Goal: Information Seeking & Learning: Find specific fact

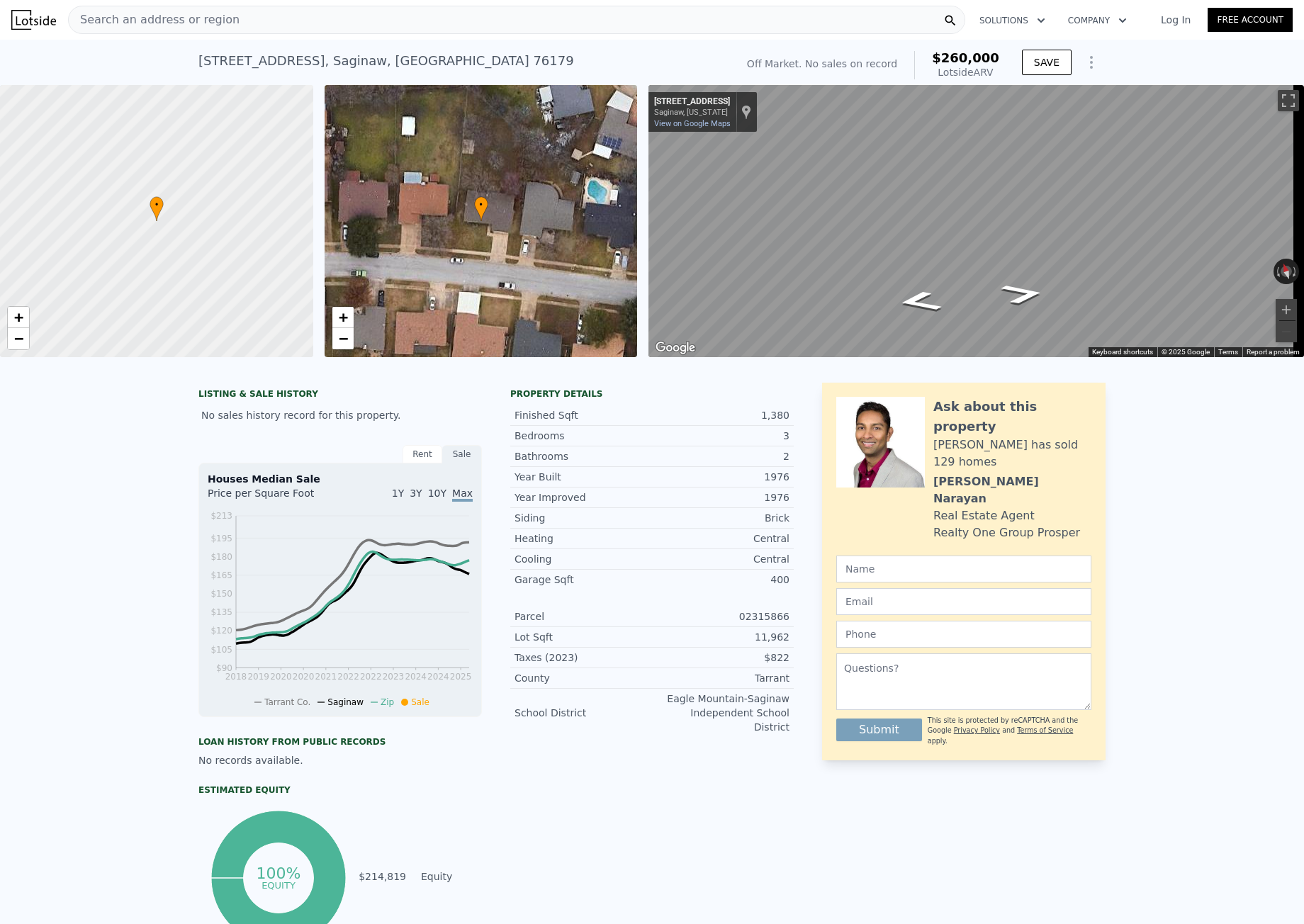
click at [205, 25] on span "Search an address or region" at bounding box center [154, 20] width 171 height 17
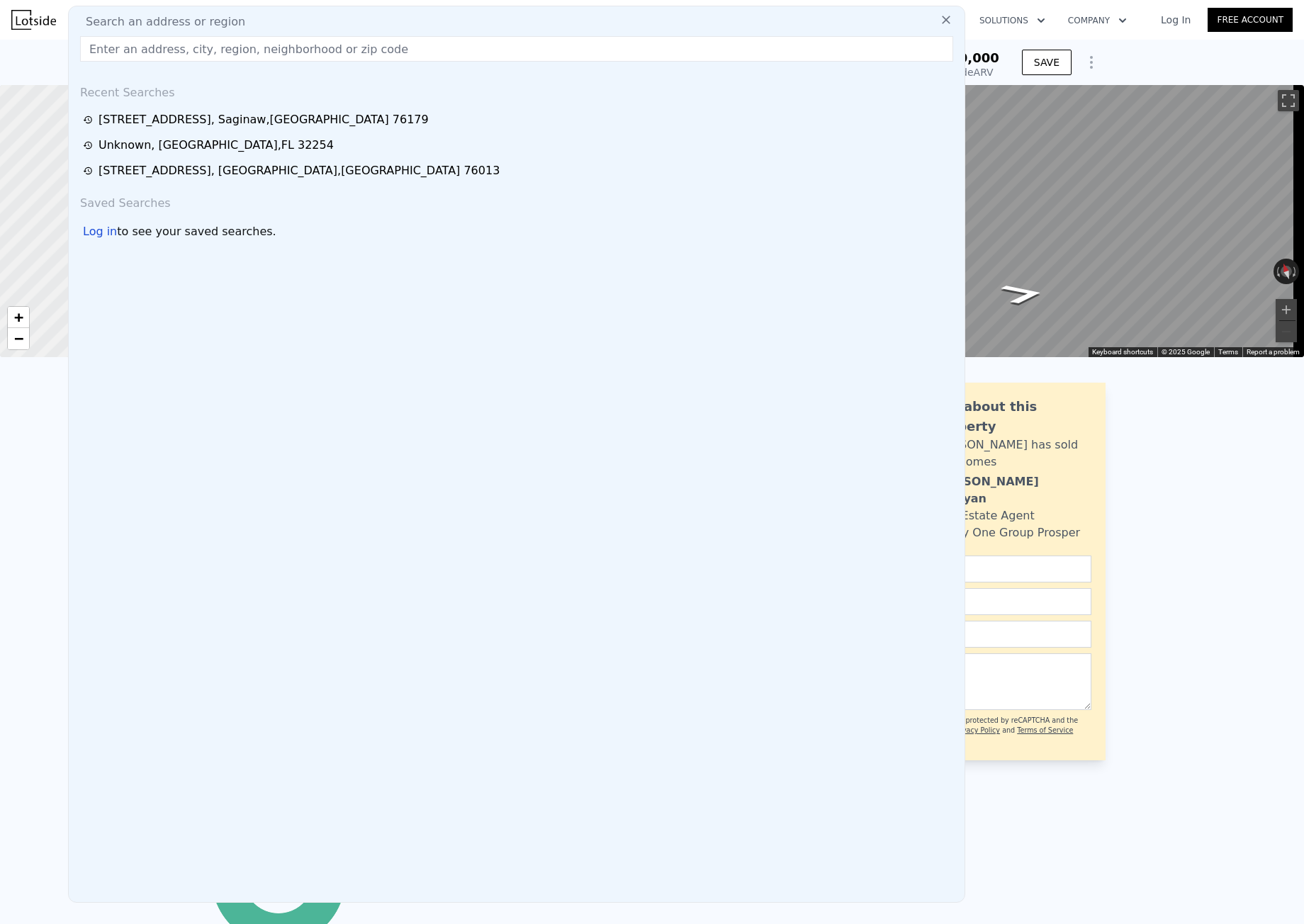
click at [197, 51] on input "text" at bounding box center [517, 49] width 873 height 25
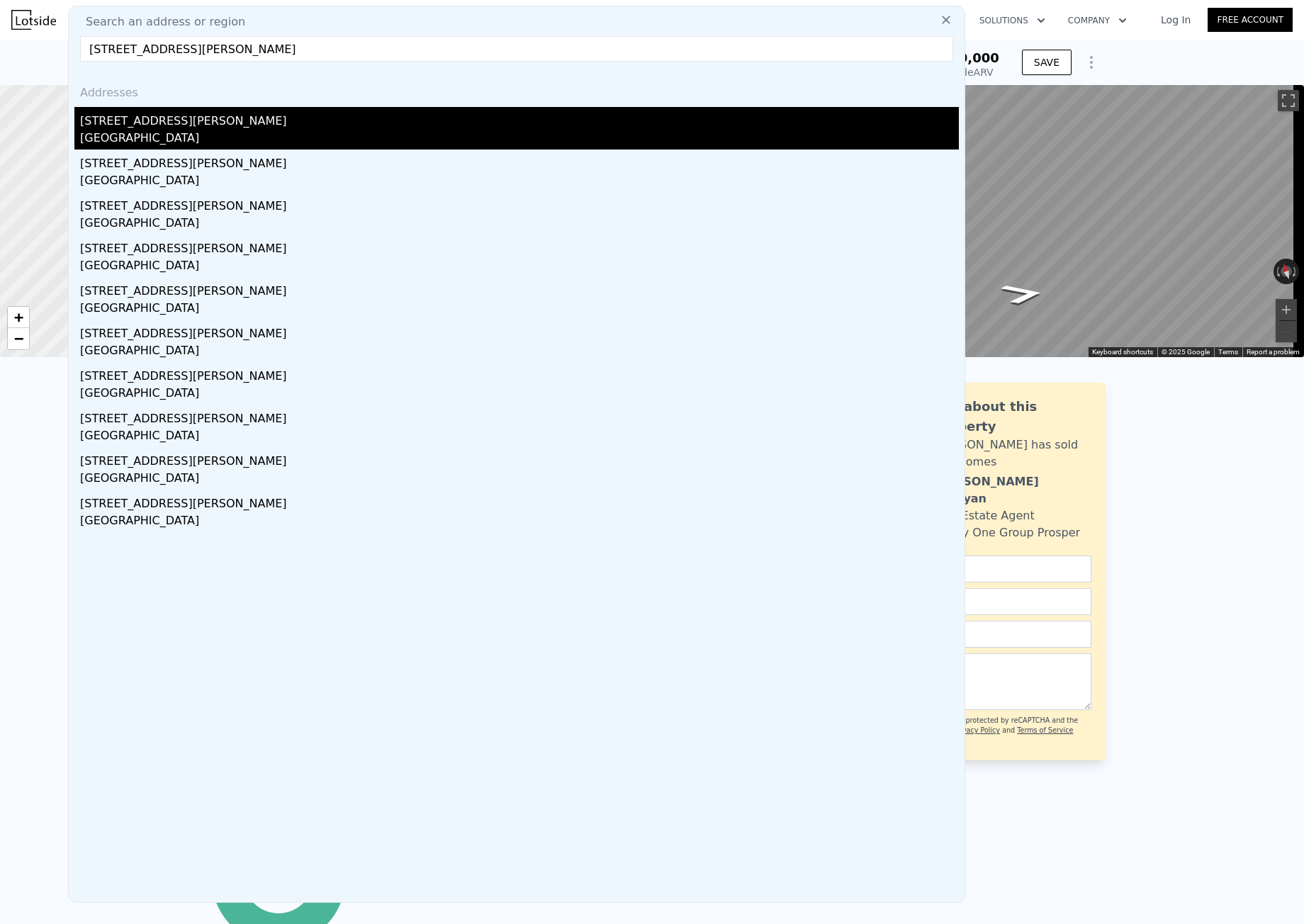
type input "[STREET_ADDRESS][PERSON_NAME]"
click at [149, 145] on div "[GEOGRAPHIC_DATA]" at bounding box center [519, 139] width 879 height 20
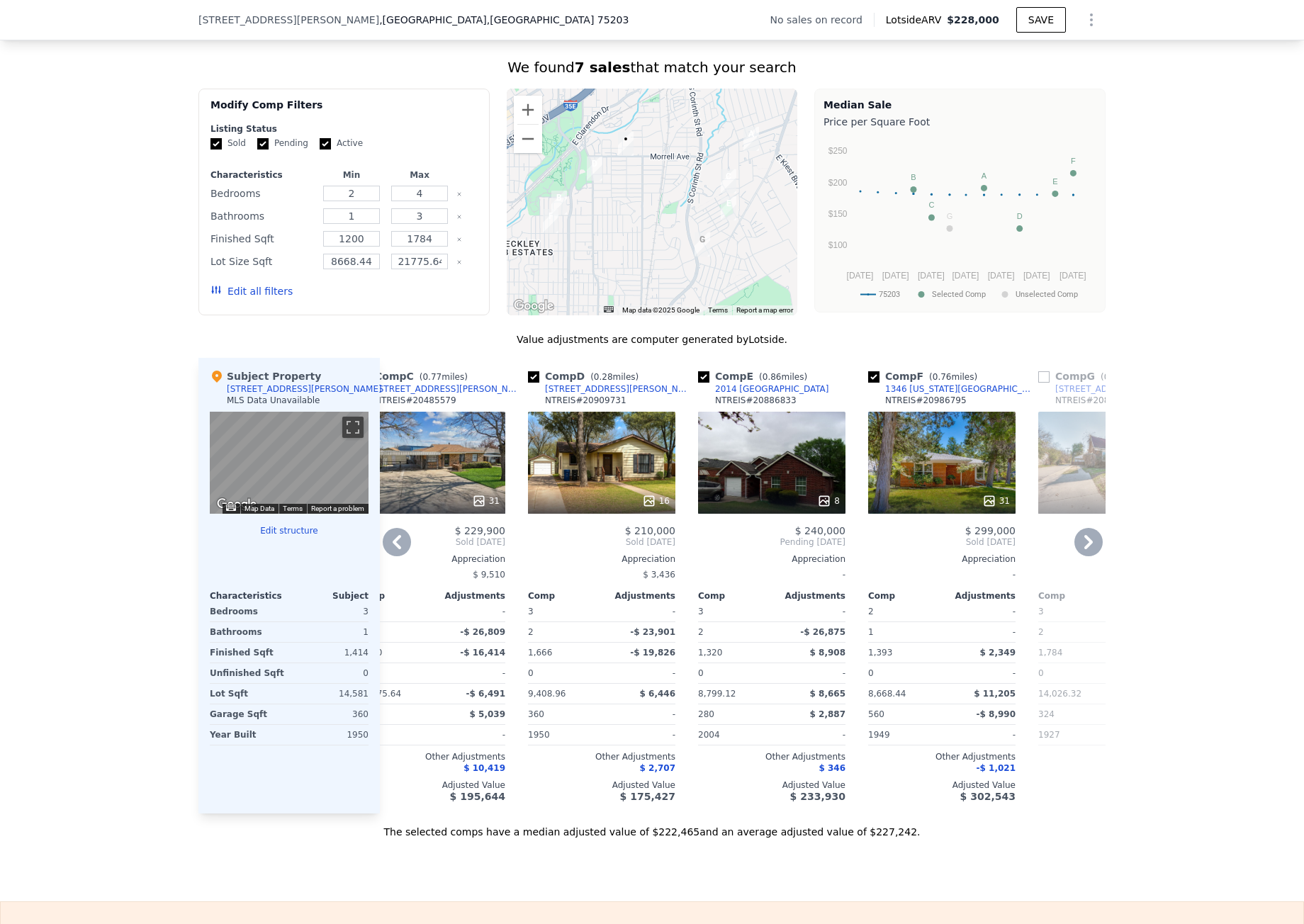
scroll to position [0, 409]
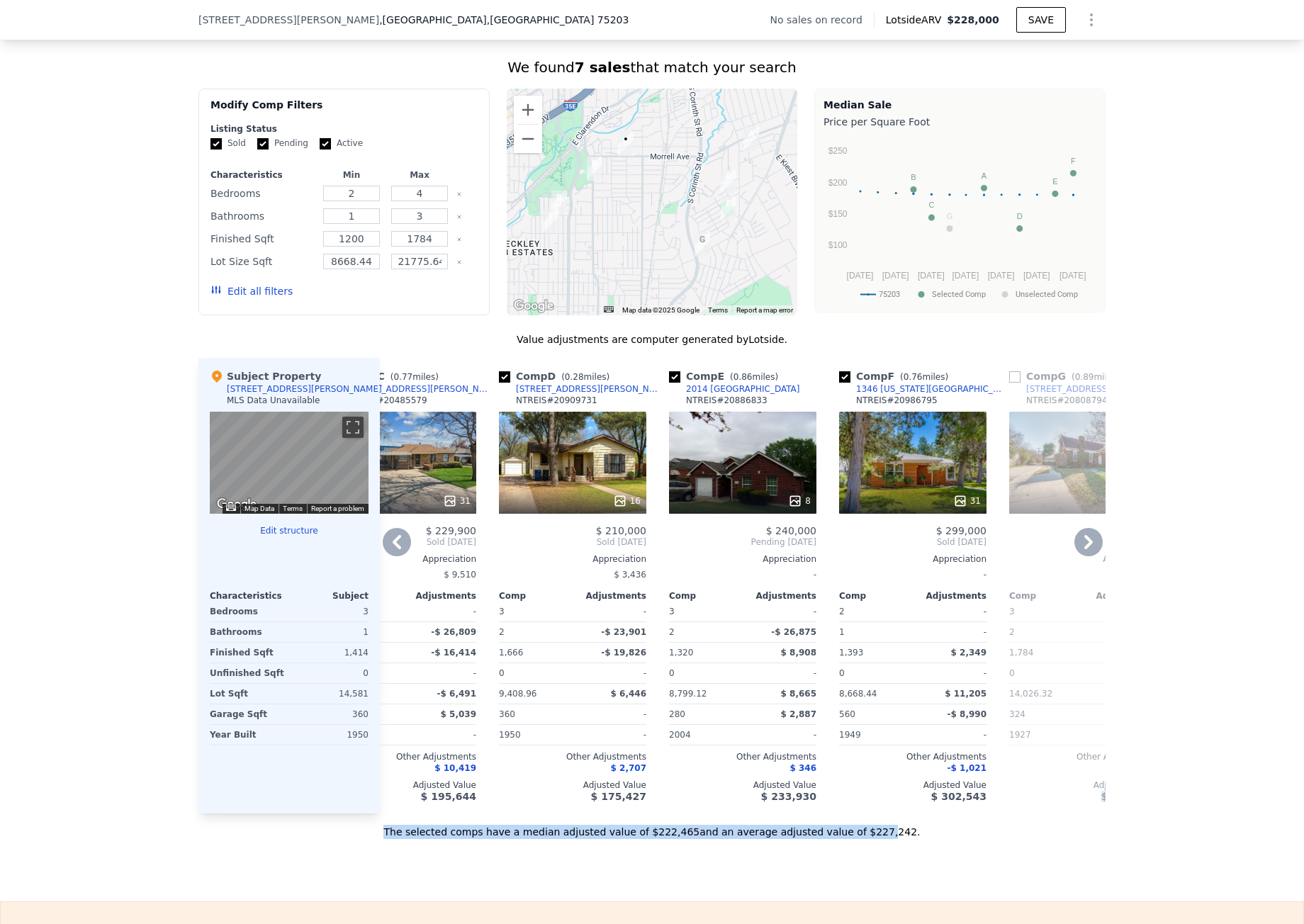
drag, startPoint x: 852, startPoint y: 836, endPoint x: 1034, endPoint y: 828, distance: 182.2
click at [1034, 828] on div "Value adjustments are computer generated by Lotside . Subject Property [STREET_…" at bounding box center [652, 585] width 907 height 507
click at [1042, 879] on div "Sale Comps Rental Comps We found 7 sales that match your search Filters Map Pri…" at bounding box center [652, 425] width 1304 height 953
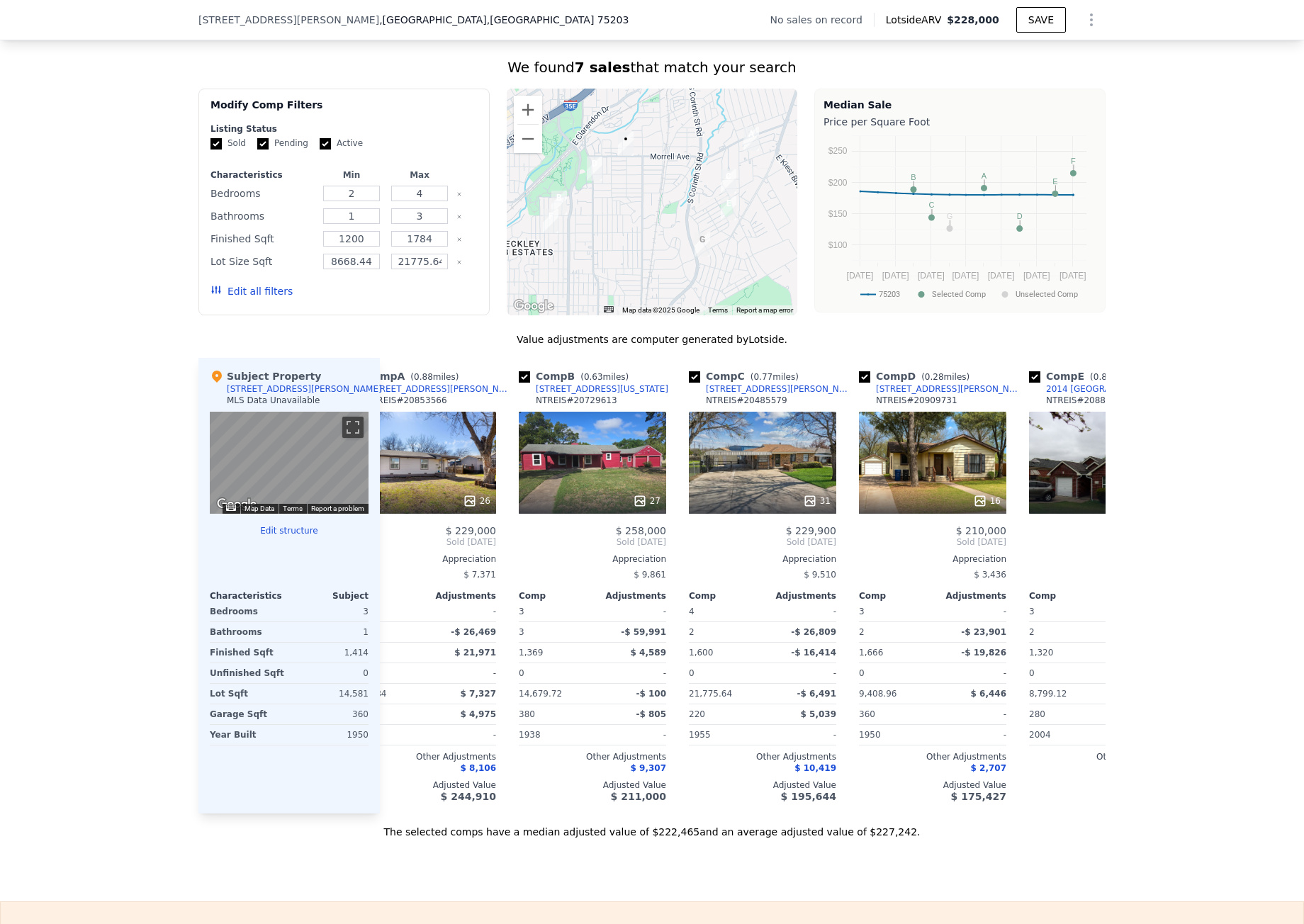
scroll to position [0, 0]
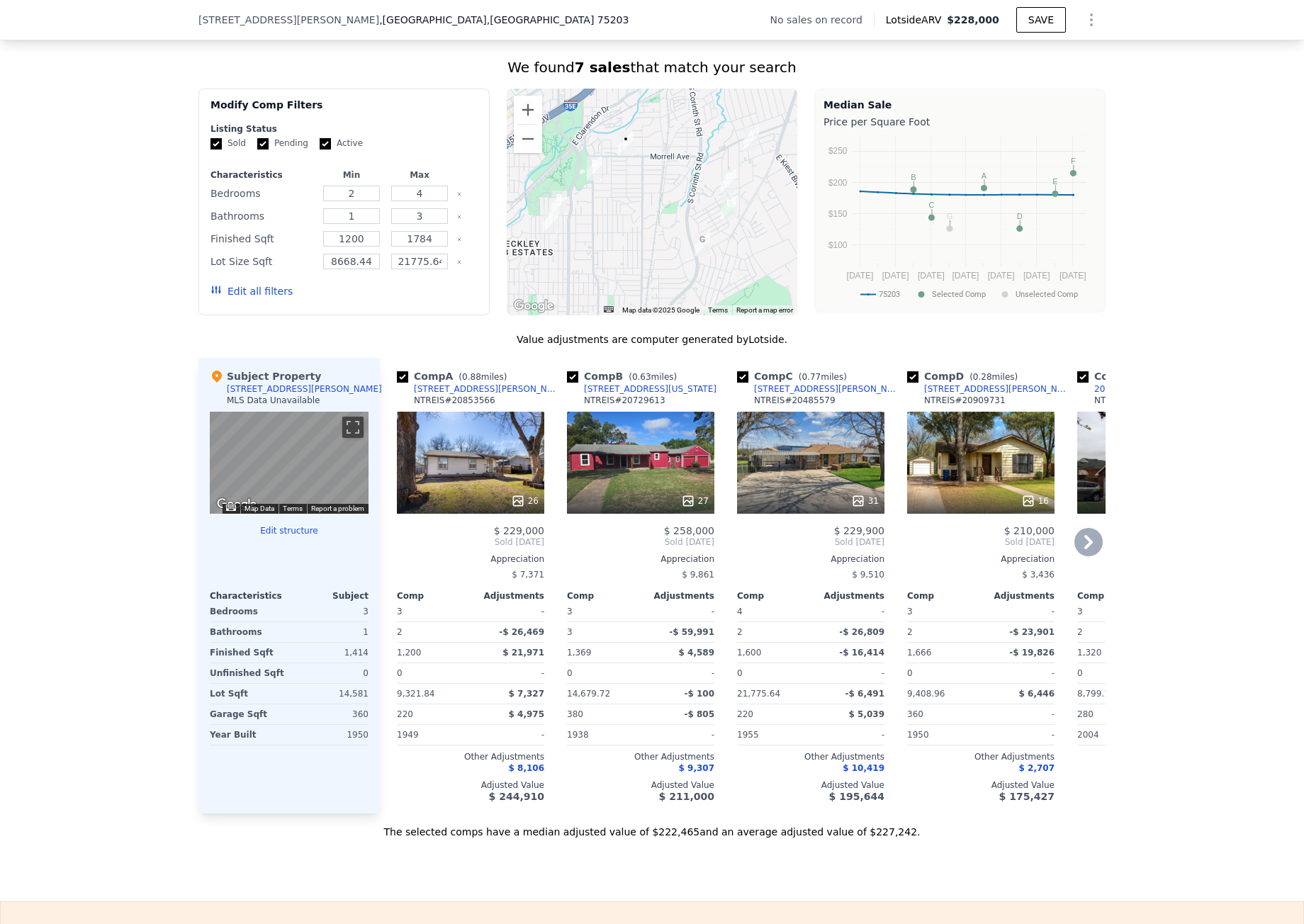
click at [617, 395] on div "[STREET_ADDRESS][US_STATE]" at bounding box center [650, 389] width 132 height 12
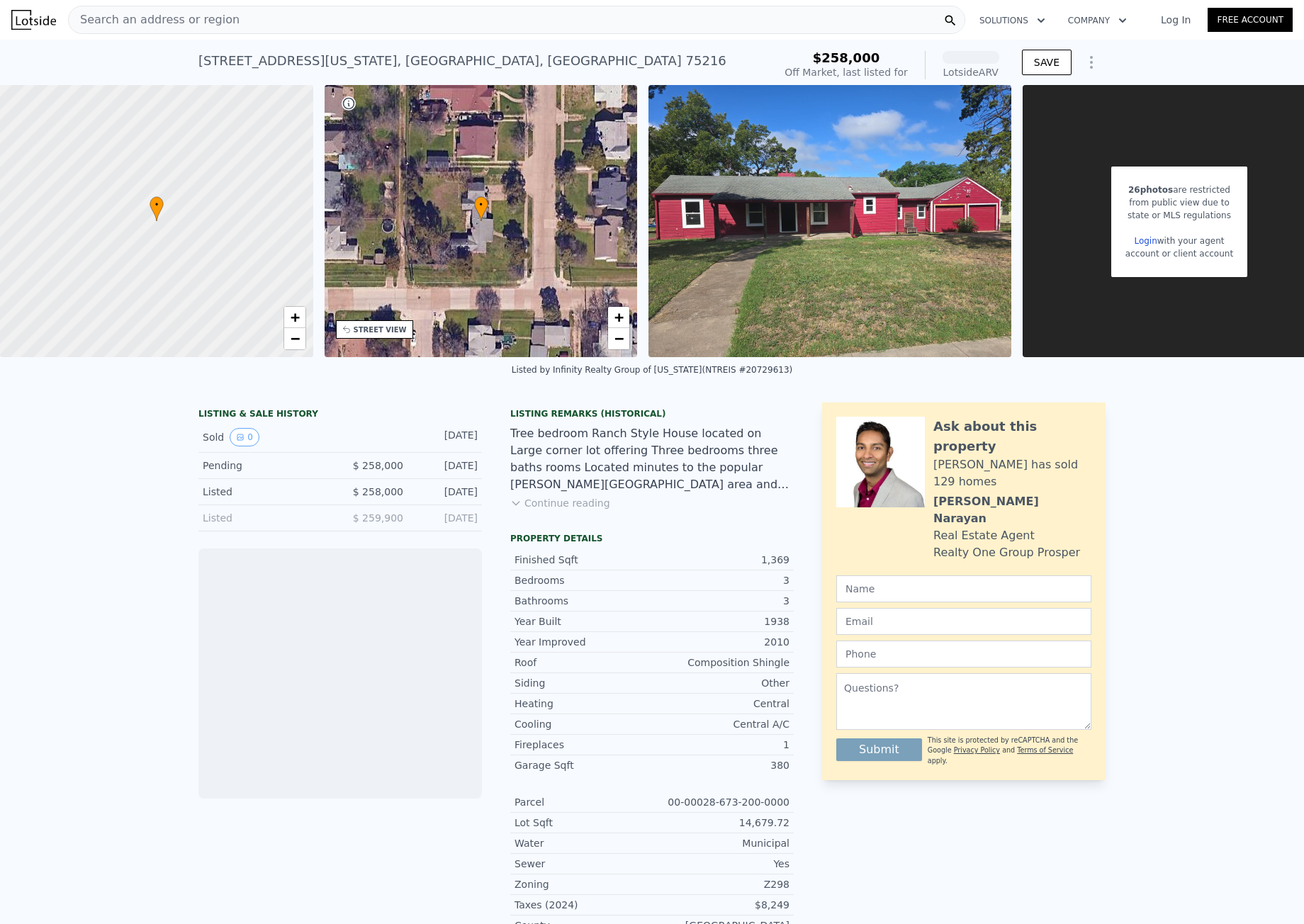
scroll to position [0, 54]
